Goal: Information Seeking & Learning: Compare options

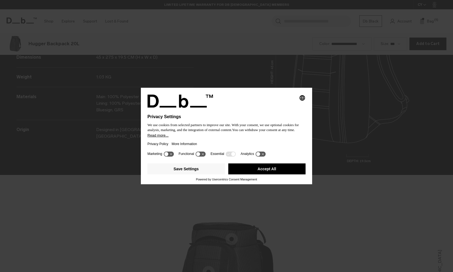
scroll to position [816, 0]
